Goal: Information Seeking & Learning: Learn about a topic

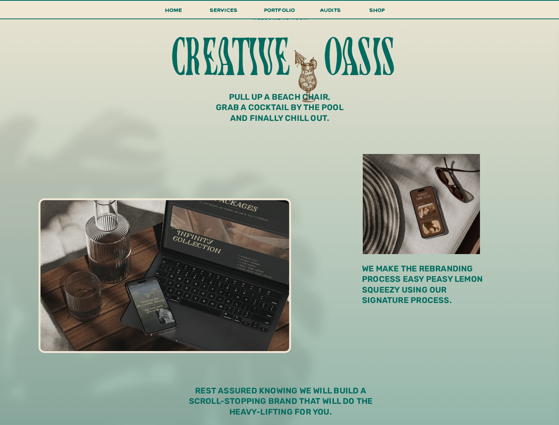
scroll to position [219, 0]
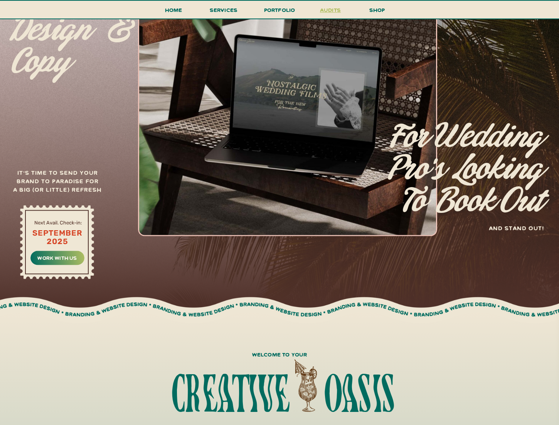
click at [335, 12] on h3 "audits" at bounding box center [330, 11] width 23 height 13
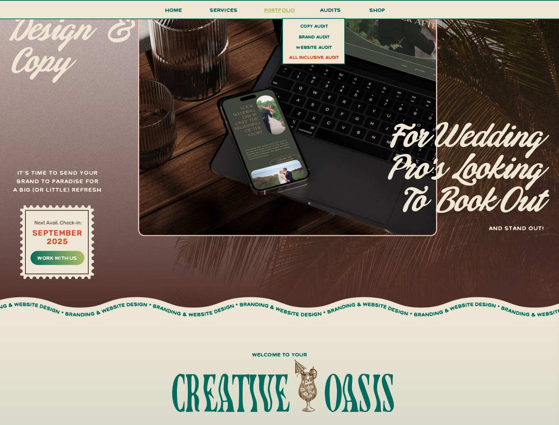
click at [285, 12] on h3 "portfolio" at bounding box center [279, 12] width 36 height 14
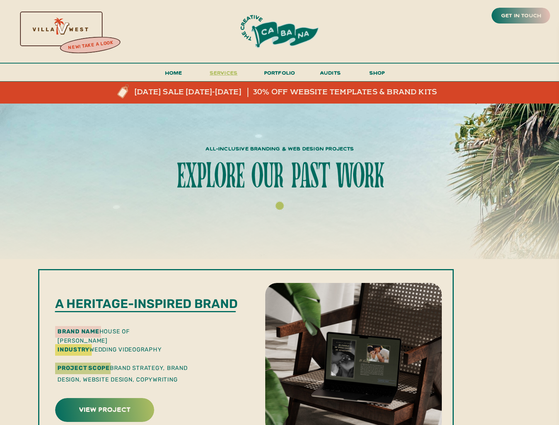
click at [217, 73] on span "services" at bounding box center [224, 72] width 28 height 7
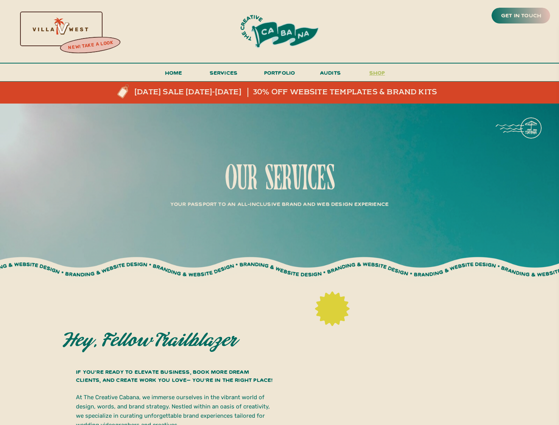
click at [377, 73] on h3 "shop" at bounding box center [376, 74] width 37 height 13
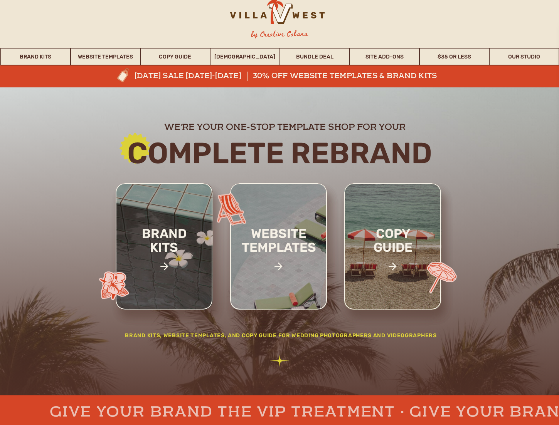
scroll to position [50, 0]
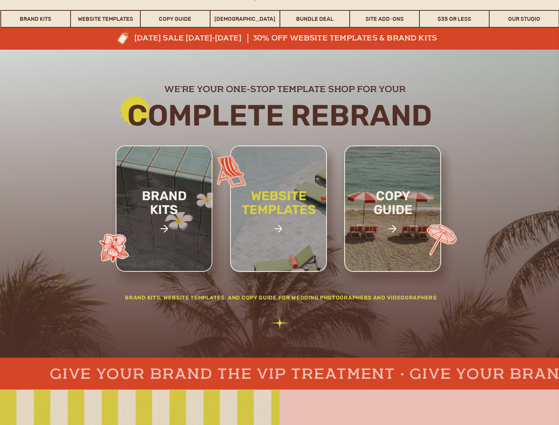
drag, startPoint x: 291, startPoint y: 211, endPoint x: 279, endPoint y: 218, distance: 13.8
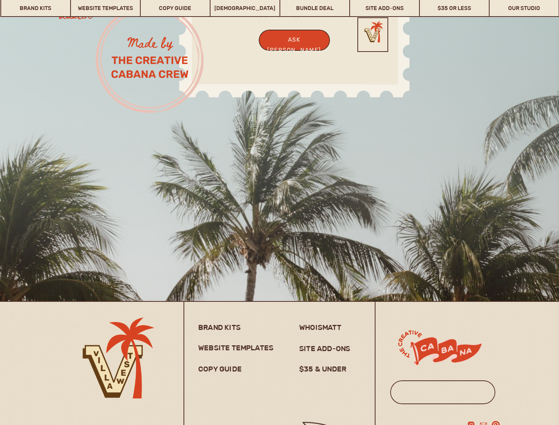
scroll to position [6124, 0]
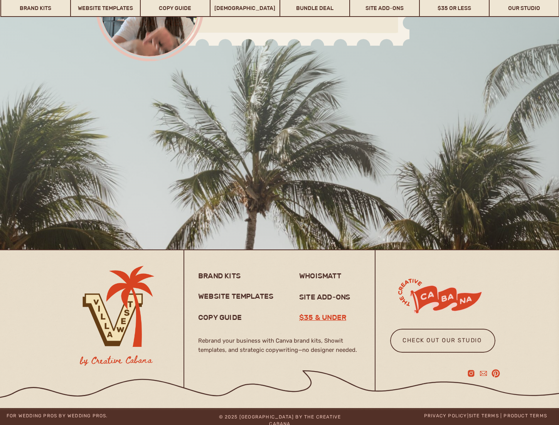
click at [311, 316] on h3 "$35 & under" at bounding box center [326, 317] width 54 height 9
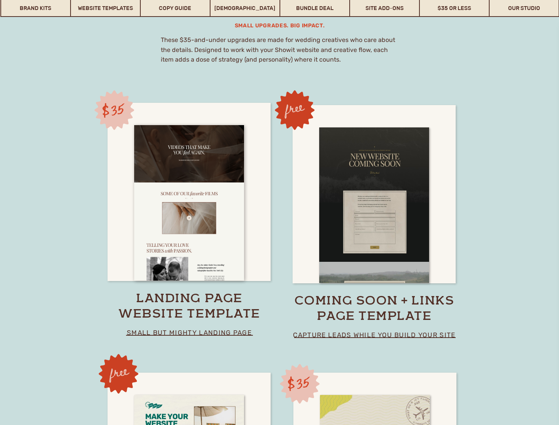
scroll to position [5270, 0]
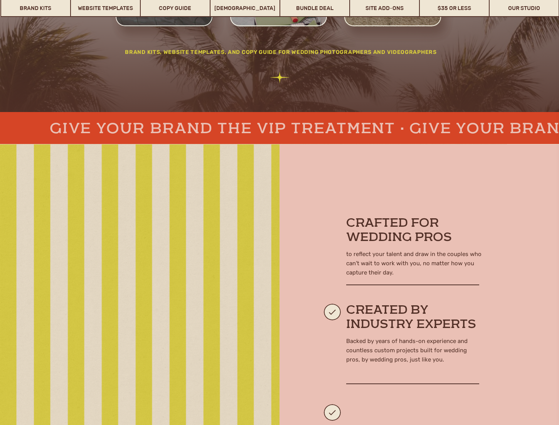
scroll to position [297, 0]
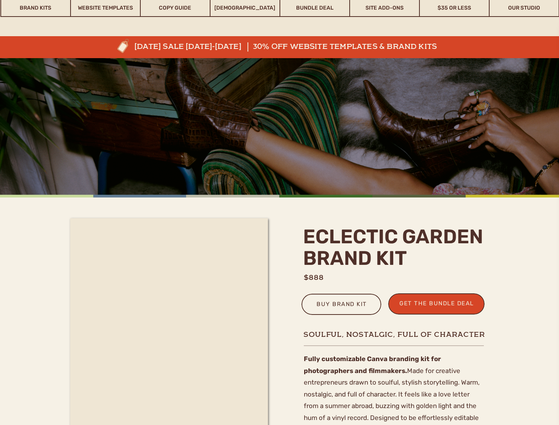
scroll to position [245, 0]
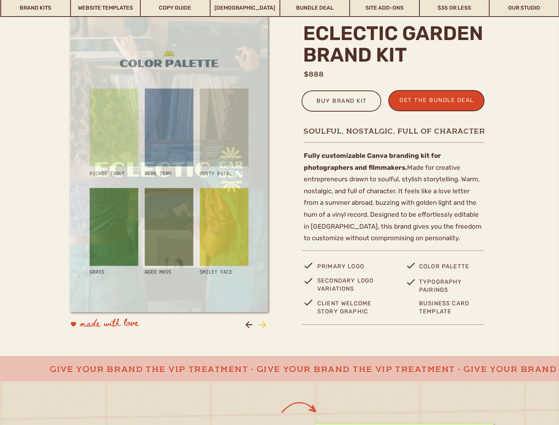
click at [261, 322] on icon at bounding box center [262, 325] width 10 height 10
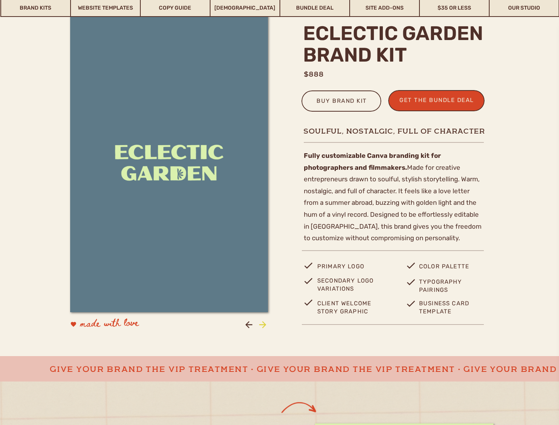
click at [261, 322] on icon at bounding box center [262, 325] width 10 height 10
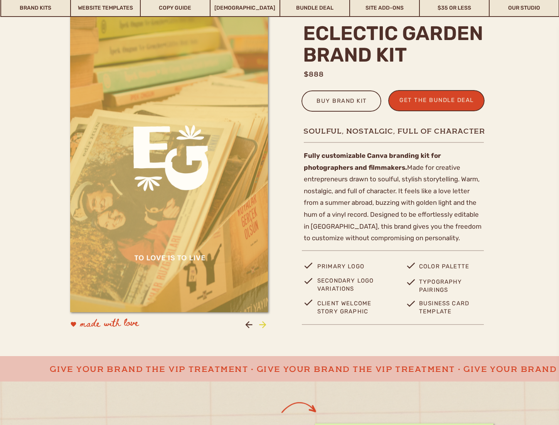
click at [261, 322] on icon at bounding box center [262, 325] width 10 height 10
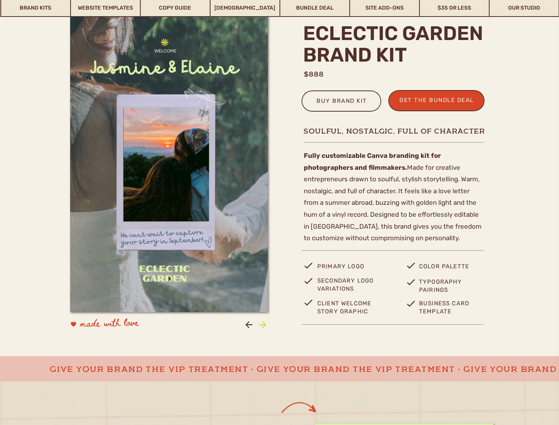
click at [261, 322] on icon at bounding box center [262, 325] width 10 height 10
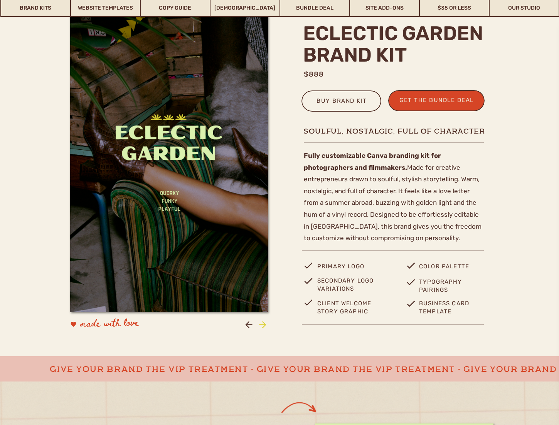
click at [261, 322] on icon at bounding box center [262, 325] width 10 height 10
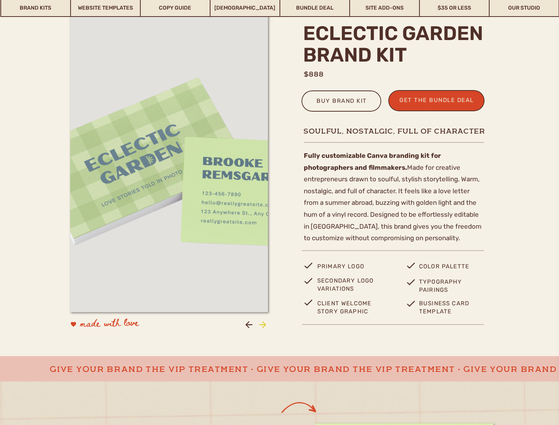
click at [261, 322] on icon at bounding box center [262, 325] width 10 height 10
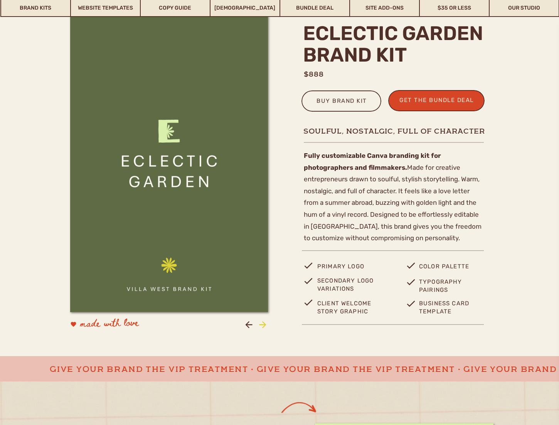
click at [261, 322] on icon at bounding box center [262, 325] width 10 height 10
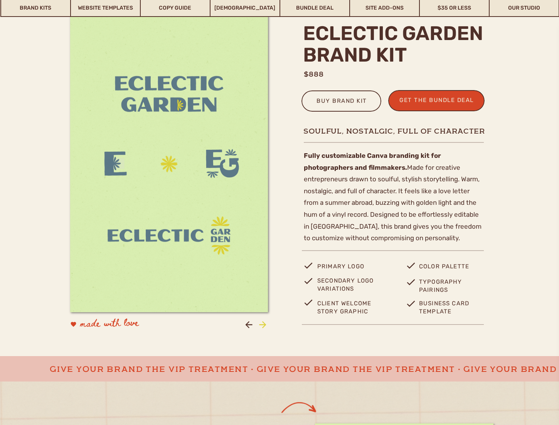
click at [261, 322] on icon at bounding box center [262, 325] width 10 height 10
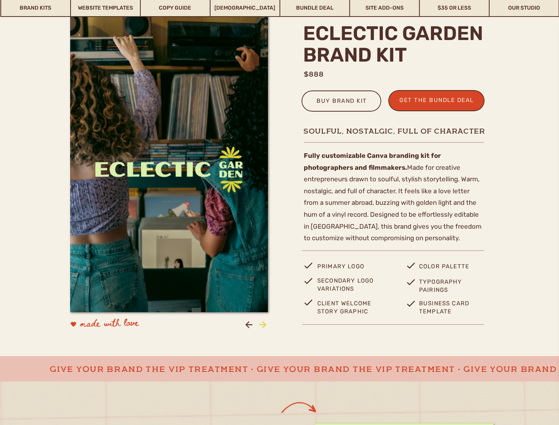
click at [261, 322] on icon at bounding box center [262, 325] width 10 height 10
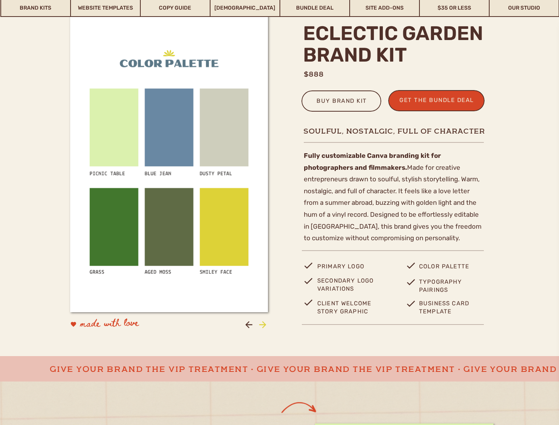
click at [261, 322] on icon at bounding box center [262, 325] width 10 height 10
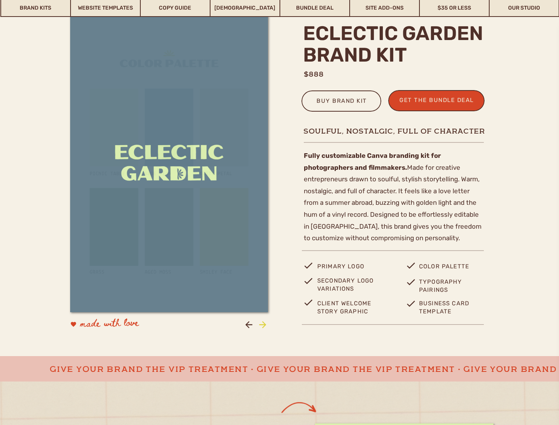
click at [261, 322] on icon at bounding box center [262, 325] width 10 height 10
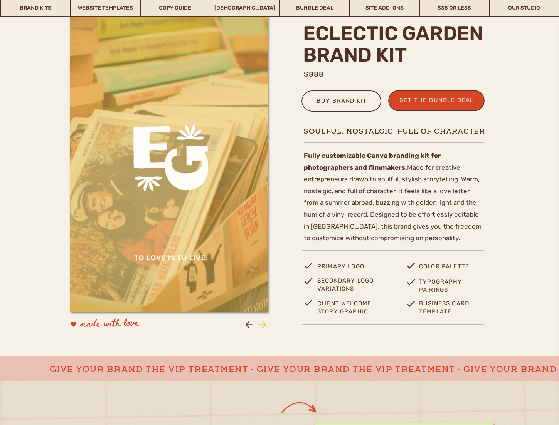
click at [261, 322] on icon at bounding box center [262, 325] width 10 height 10
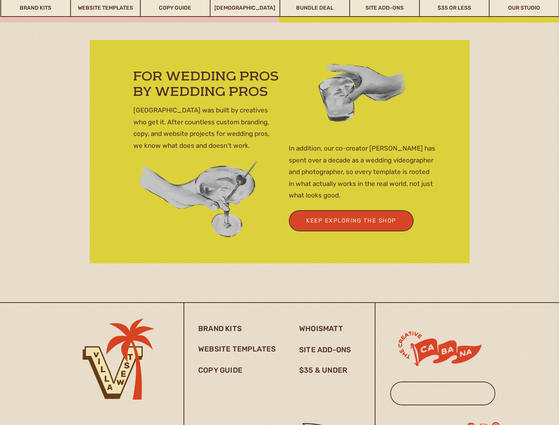
scroll to position [2925, 0]
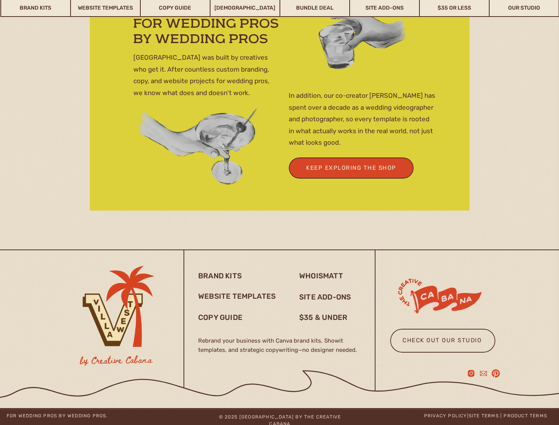
click at [366, 173] on div at bounding box center [351, 168] width 125 height 21
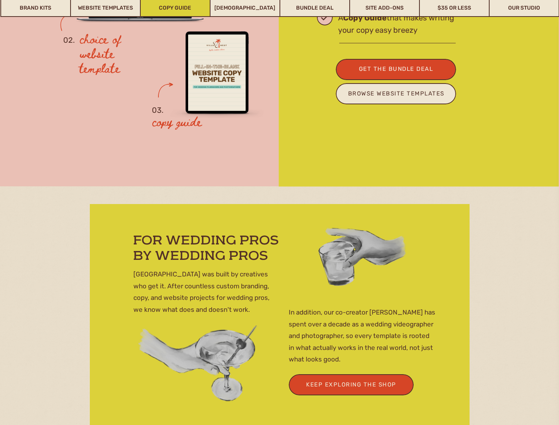
scroll to position [2393, 0]
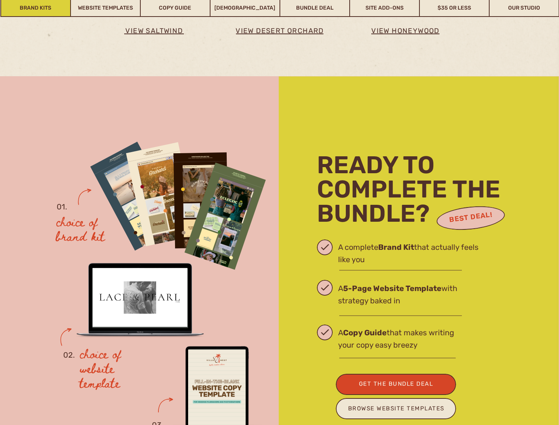
click at [36, 12] on link "Brand Kits" at bounding box center [35, 8] width 69 height 18
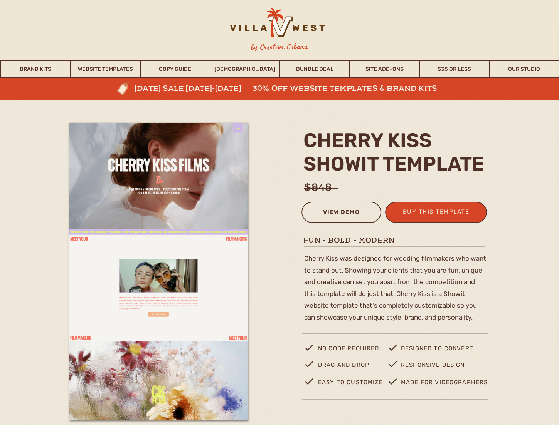
click at [332, 209] on div "view demo" at bounding box center [341, 213] width 70 height 13
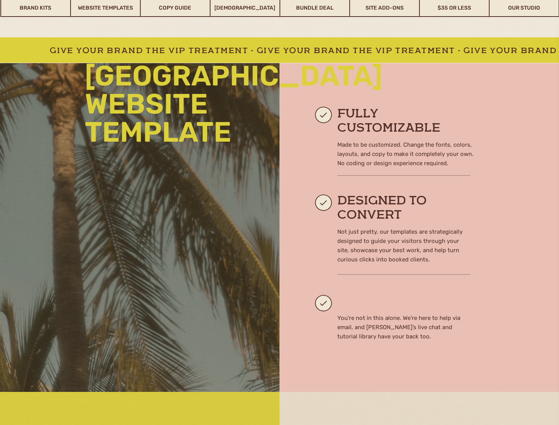
scroll to position [606, 0]
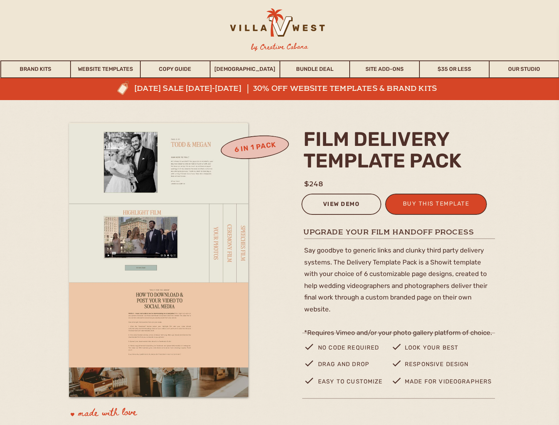
click at [349, 203] on div "view demo" at bounding box center [341, 205] width 70 height 13
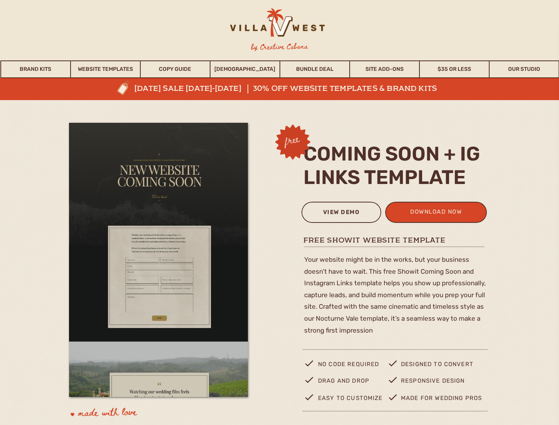
click at [345, 211] on div "view demo" at bounding box center [341, 213] width 70 height 13
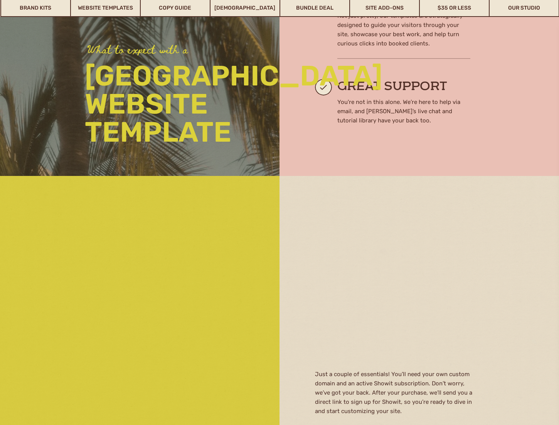
scroll to position [804, 0]
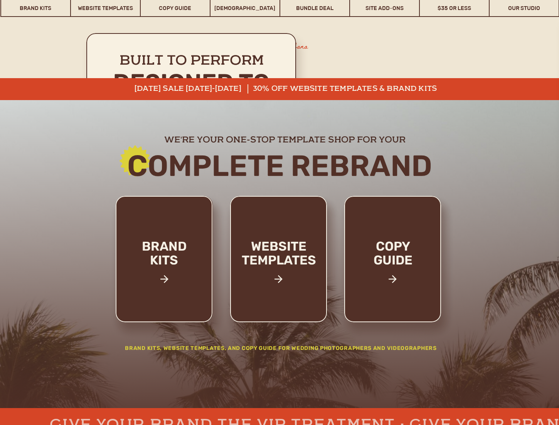
scroll to position [1300, 0]
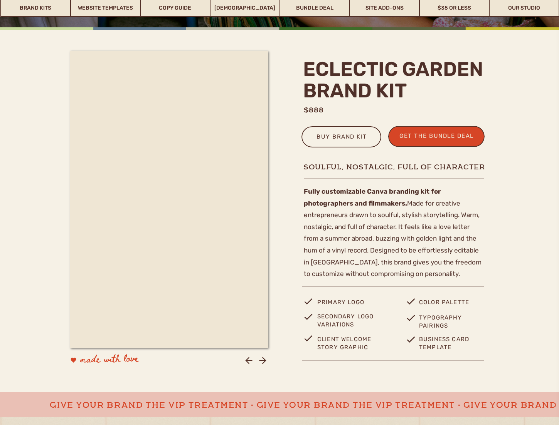
scroll to position [203, 0]
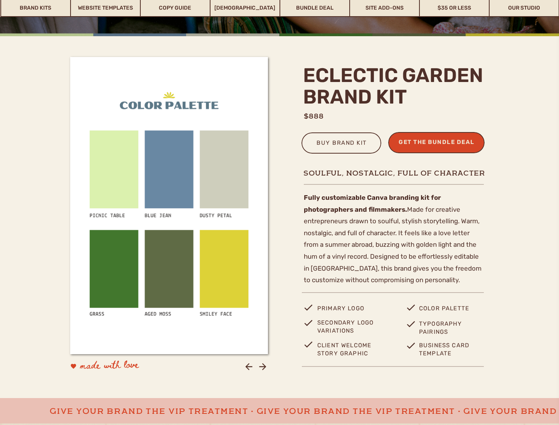
click at [424, 144] on div "get the bundle deal" at bounding box center [436, 143] width 82 height 13
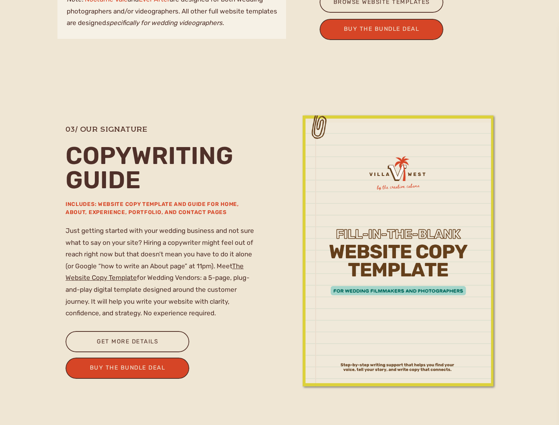
scroll to position [1164, 0]
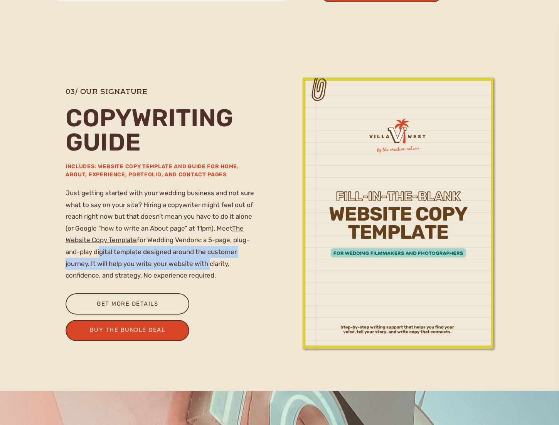
drag, startPoint x: 101, startPoint y: 254, endPoint x: 208, endPoint y: 265, distance: 108.1
click at [208, 265] on p "Just getting started with your wedding business and not sure what to say on you…" at bounding box center [162, 237] width 195 height 100
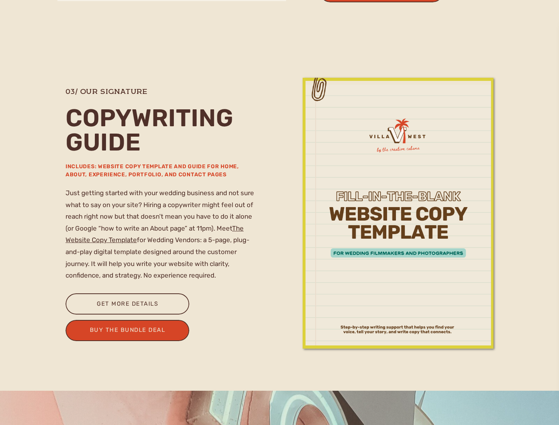
click at [209, 270] on p "Just getting started with your wedding business and not sure what to say on you…" at bounding box center [162, 237] width 195 height 100
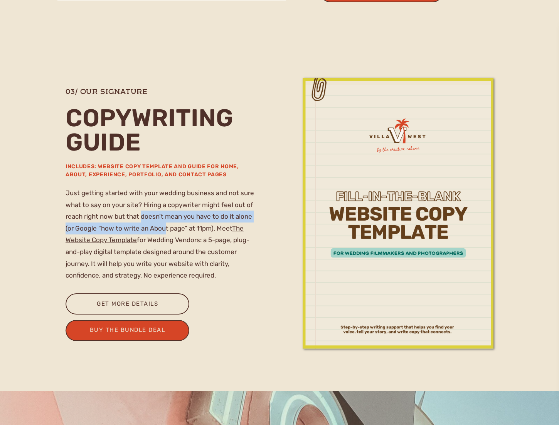
drag, startPoint x: 150, startPoint y: 222, endPoint x: 163, endPoint y: 231, distance: 15.8
click at [163, 231] on p "Just getting started with your wedding business and not sure what to say on you…" at bounding box center [162, 237] width 195 height 100
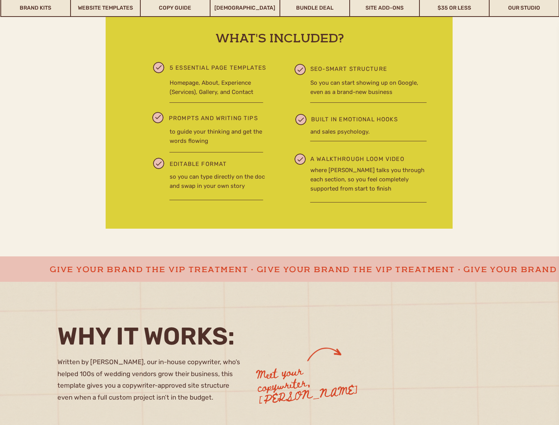
scroll to position [502, 0]
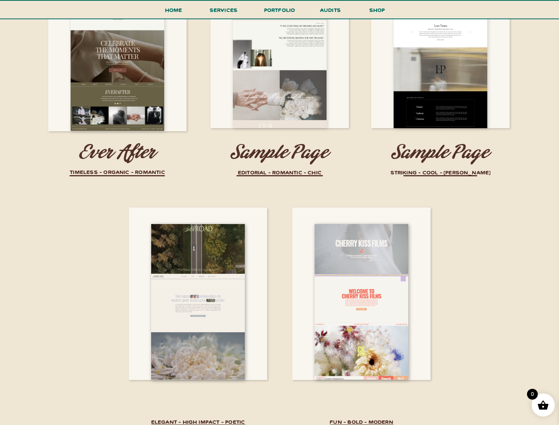
scroll to position [1434, 0]
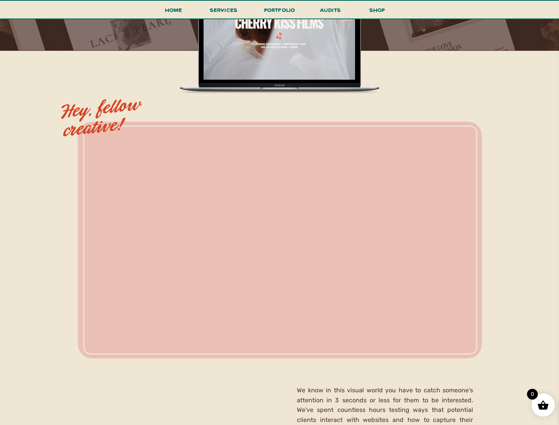
scroll to position [309, 0]
